Goal: Information Seeking & Learning: Understand process/instructions

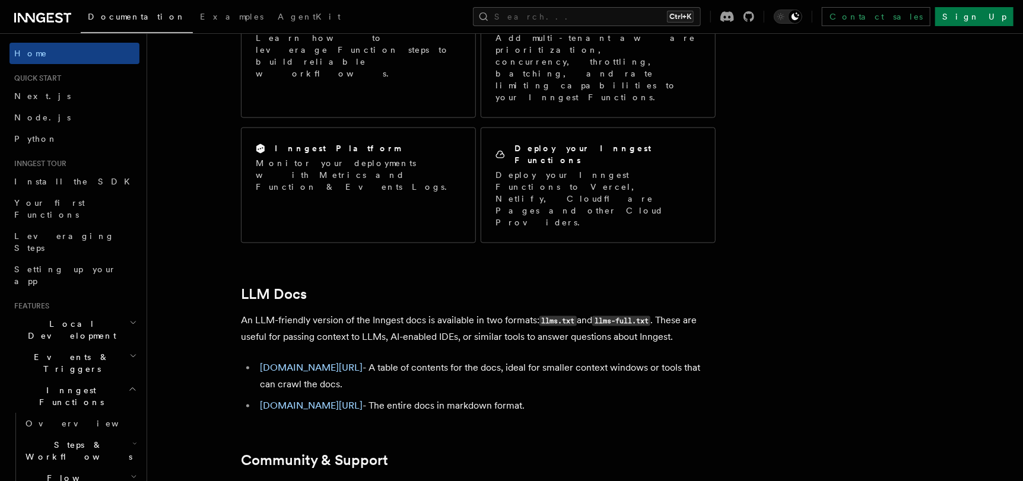
scroll to position [1032, 0]
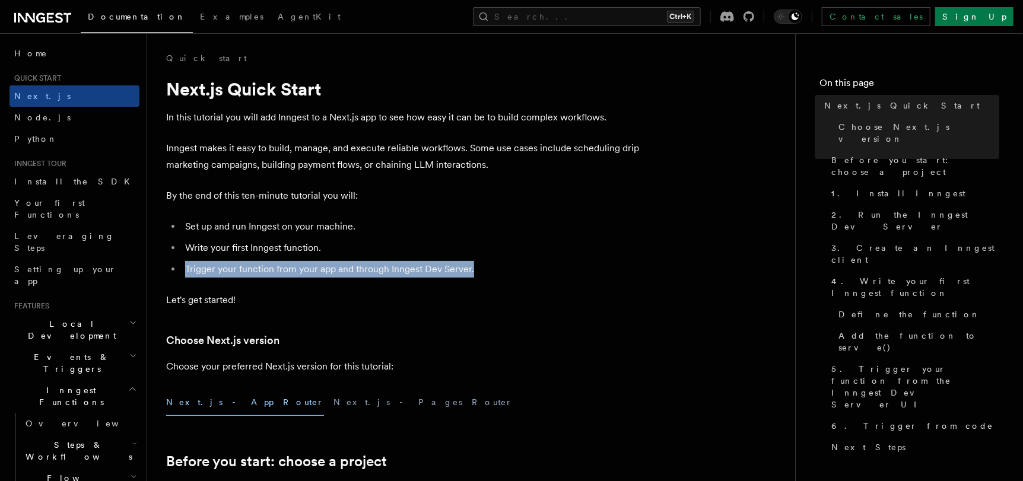
drag, startPoint x: 183, startPoint y: 269, endPoint x: 488, endPoint y: 270, distance: 305.6
click at [488, 270] on li "Trigger your function from your app and through Inngest Dev Server." at bounding box center [411, 269] width 459 height 17
click at [490, 271] on li "Trigger your function from your app and through Inngest Dev Server." at bounding box center [411, 269] width 459 height 17
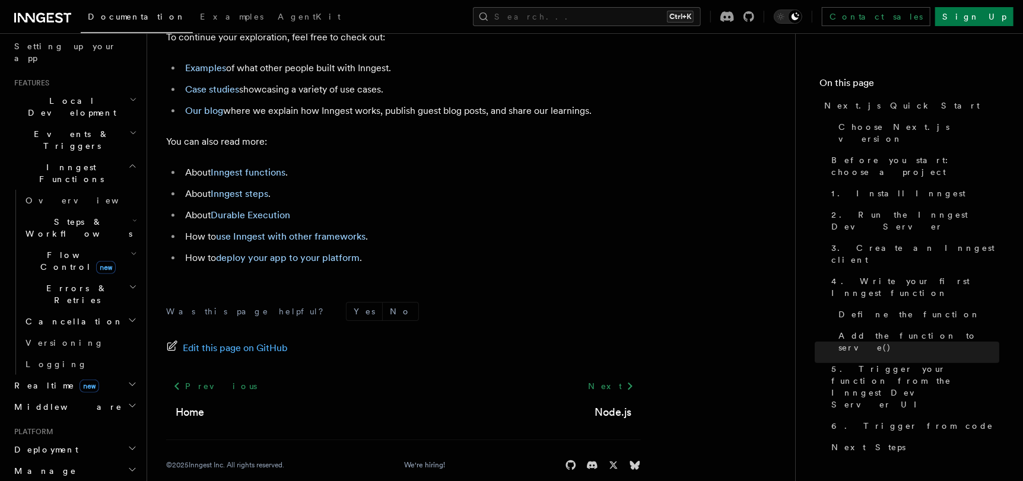
scroll to position [237, 0]
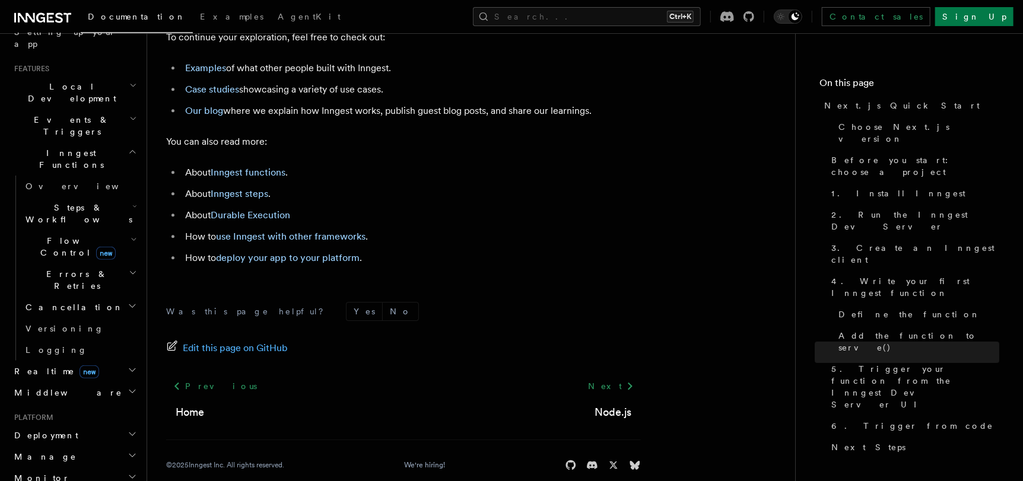
click at [128, 365] on icon "button" at bounding box center [132, 369] width 9 height 9
click at [128, 430] on icon "button" at bounding box center [132, 434] width 9 height 9
click at [120, 446] on h2 "Manage" at bounding box center [74, 456] width 130 height 21
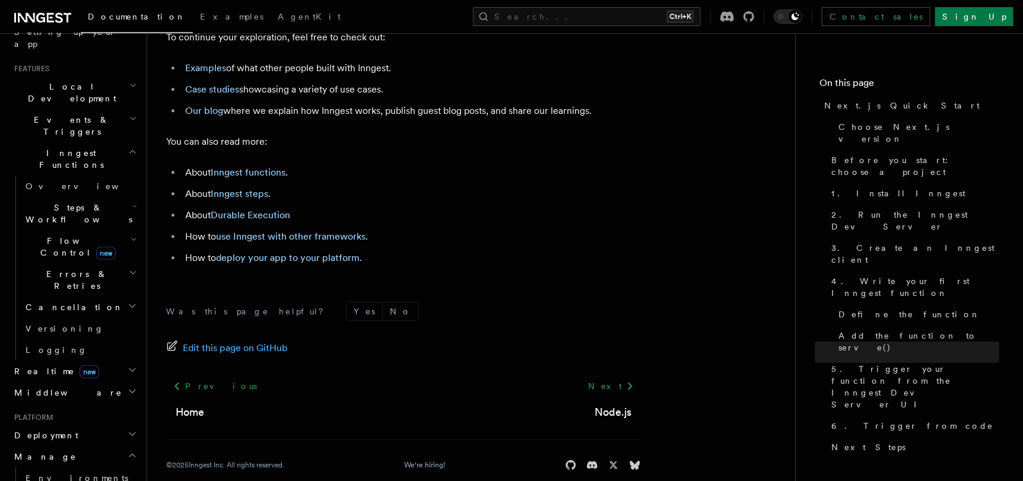
click at [120, 446] on h2 "Manage" at bounding box center [74, 456] width 130 height 21
click at [128, 472] on icon "button" at bounding box center [132, 476] width 9 height 9
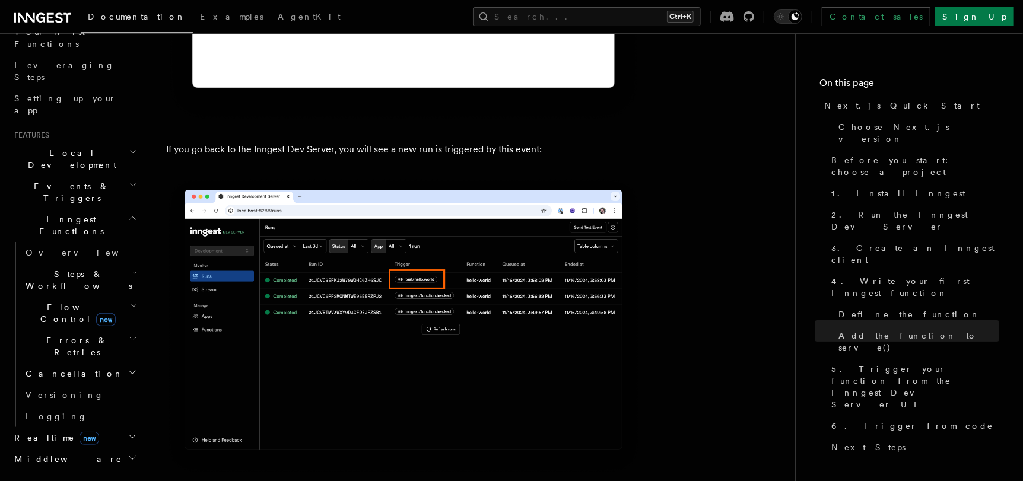
scroll to position [0, 0]
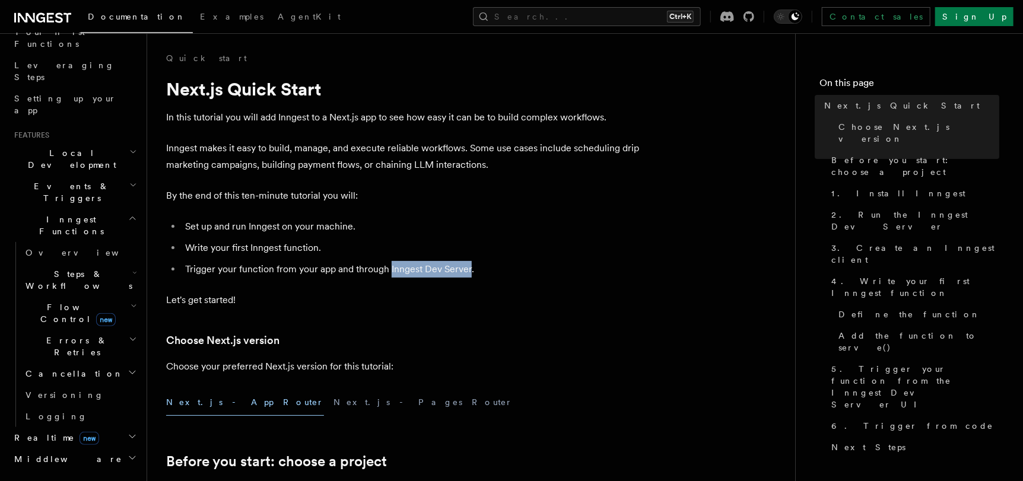
drag, startPoint x: 389, startPoint y: 266, endPoint x: 467, endPoint y: 269, distance: 78.4
click at [467, 269] on li "Trigger your function from your app and through Inngest Dev Server." at bounding box center [411, 269] width 459 height 17
click at [447, 294] on p "Let's get started!" at bounding box center [403, 300] width 475 height 17
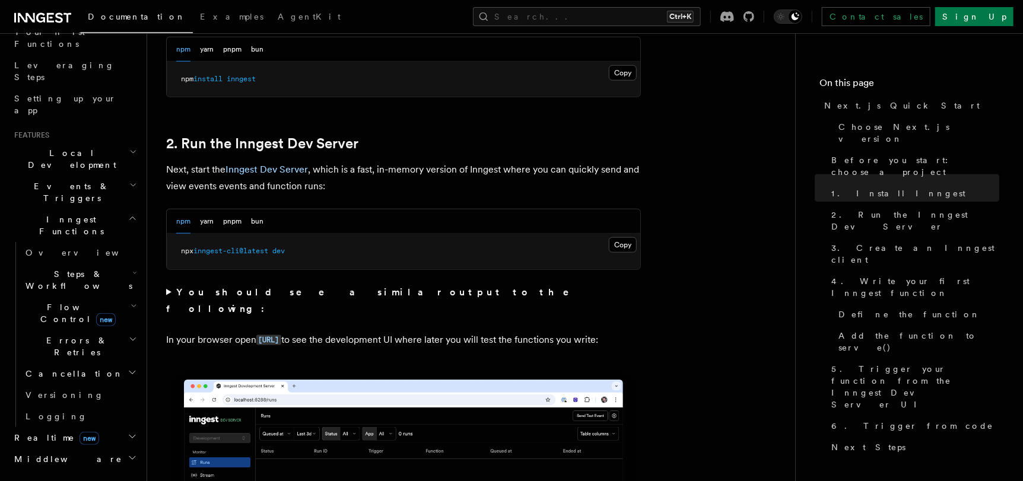
scroll to position [712, 0]
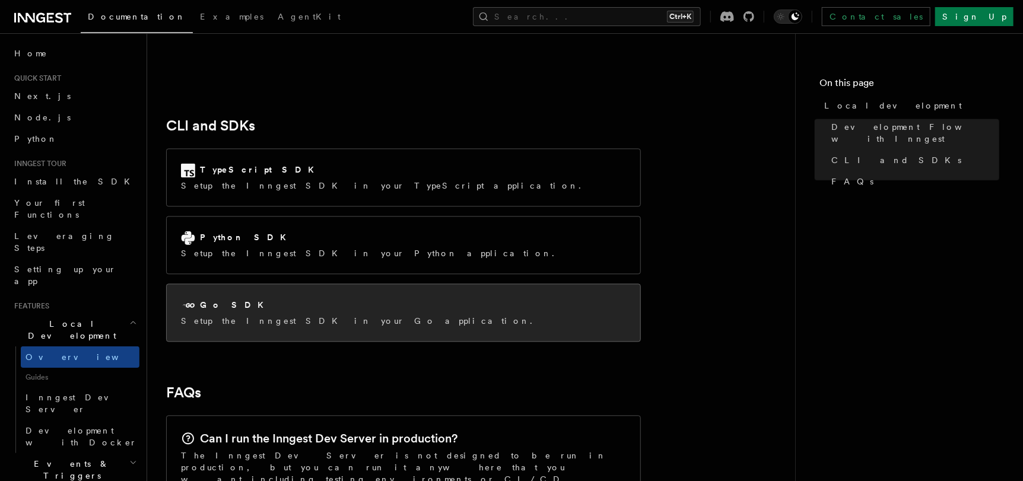
scroll to position [1720, 0]
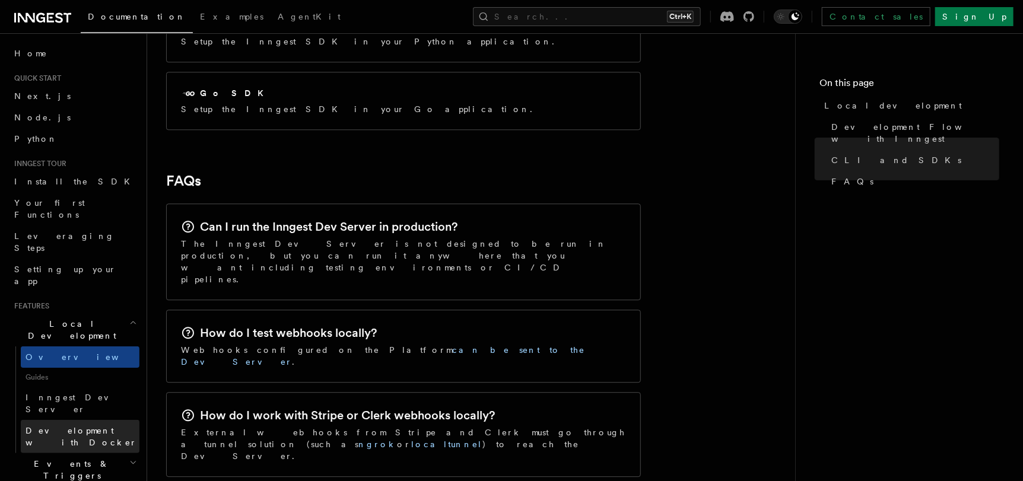
click at [85, 426] on span "Development with Docker" at bounding box center [82, 436] width 112 height 21
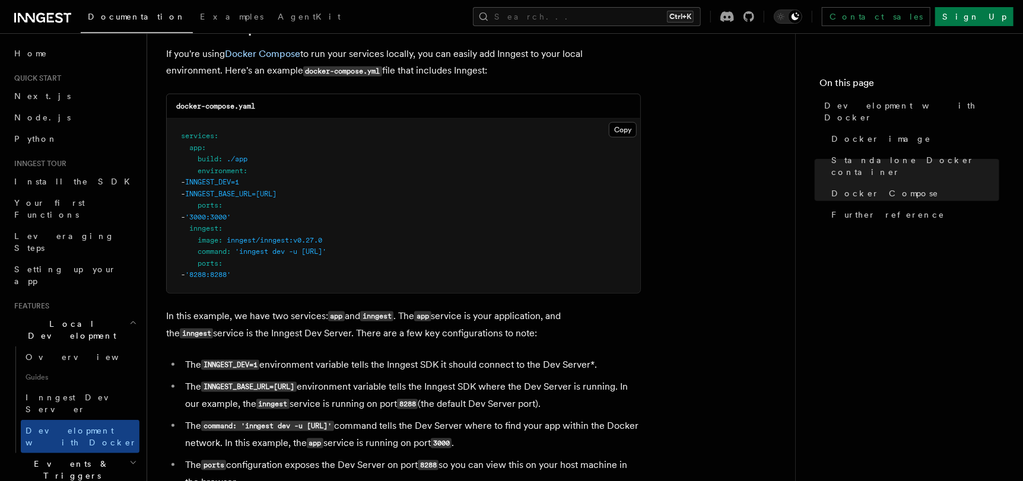
scroll to position [771, 0]
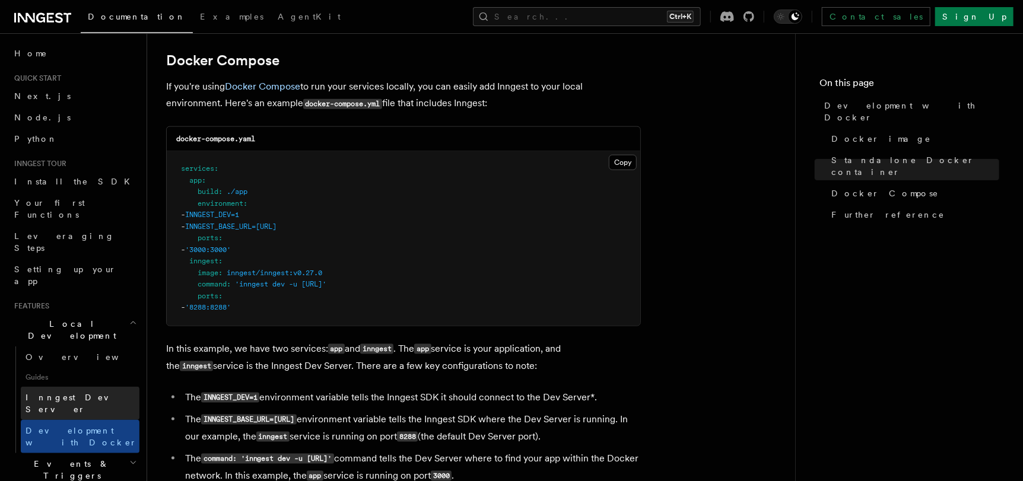
click at [83, 393] on span "Inngest Dev Server" at bounding box center [76, 403] width 101 height 21
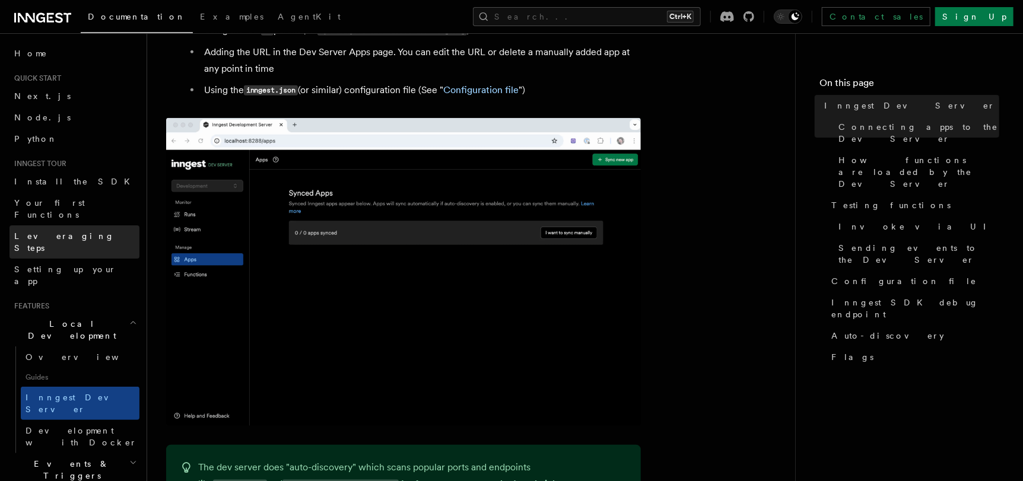
scroll to position [356, 0]
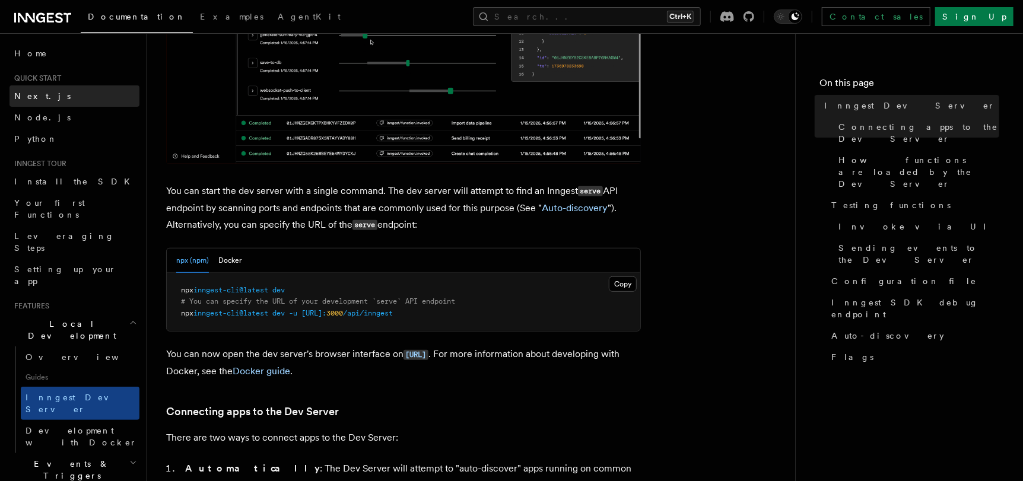
click at [62, 95] on link "Next.js" at bounding box center [74, 95] width 130 height 21
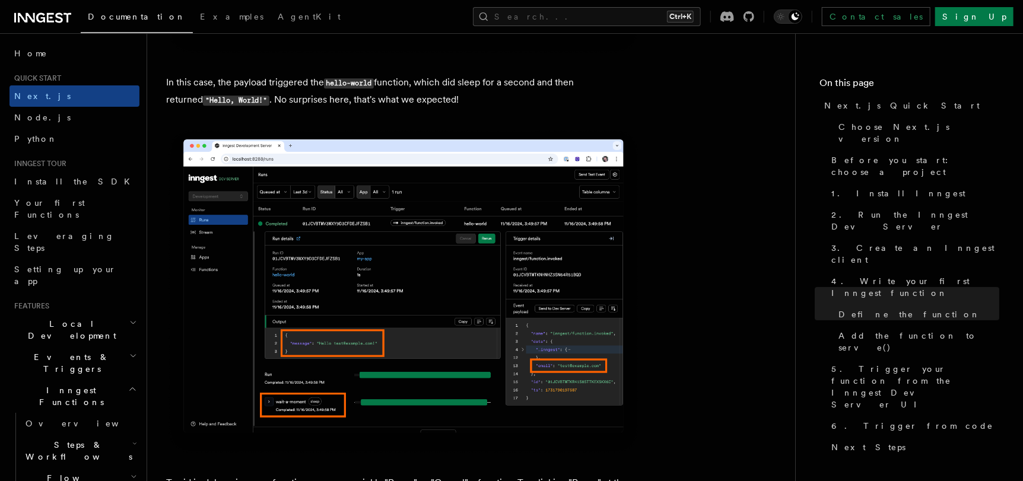
scroll to position [4746, 0]
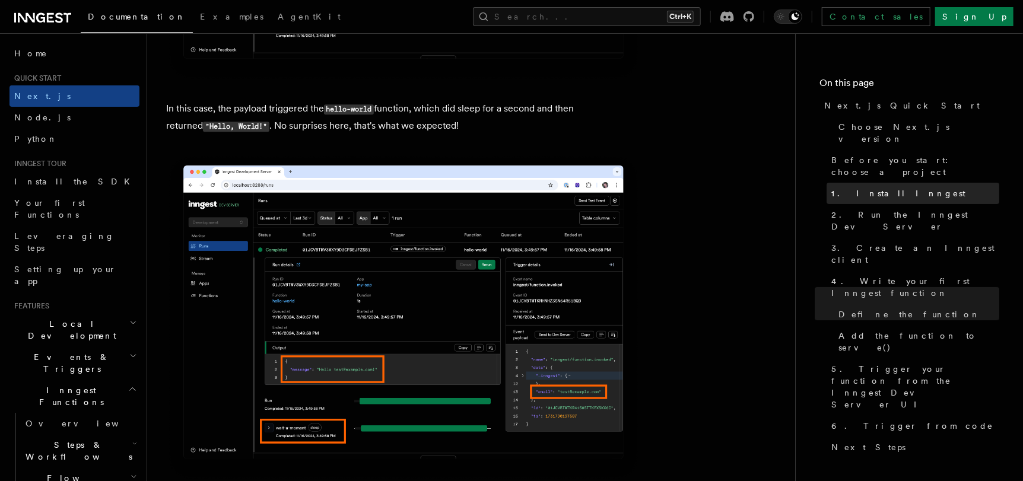
click at [853, 187] on span "1. Install Inngest" at bounding box center [898, 193] width 134 height 12
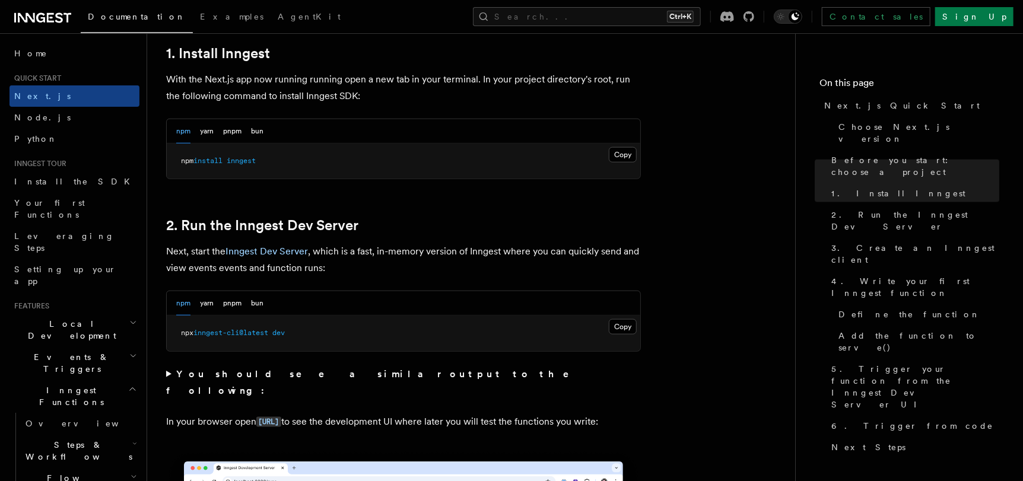
scroll to position [651, 0]
